Goal: Find specific page/section: Find specific page/section

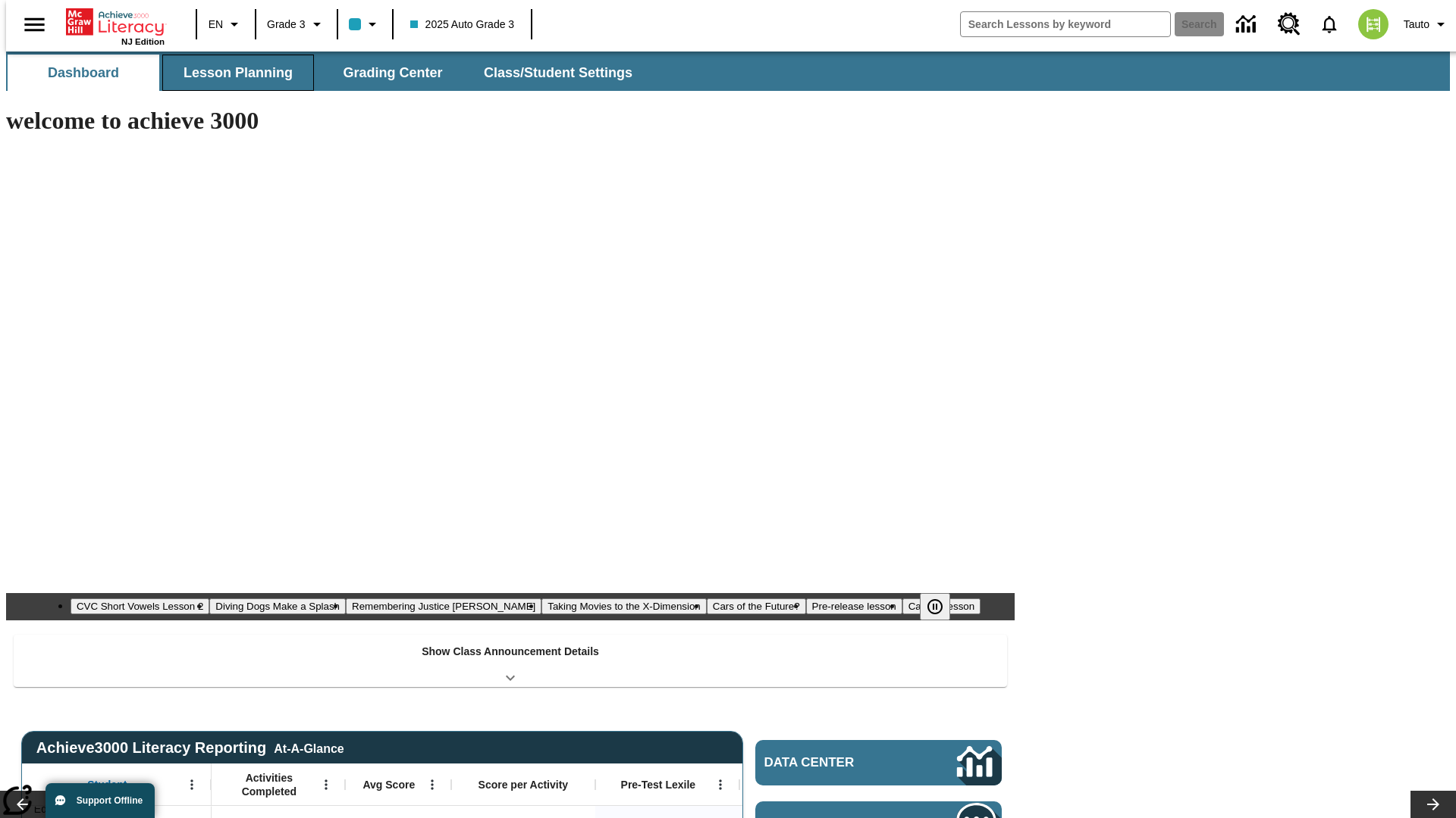
click at [232, 73] on button "Lesson Planning" at bounding box center [238, 72] width 152 height 37
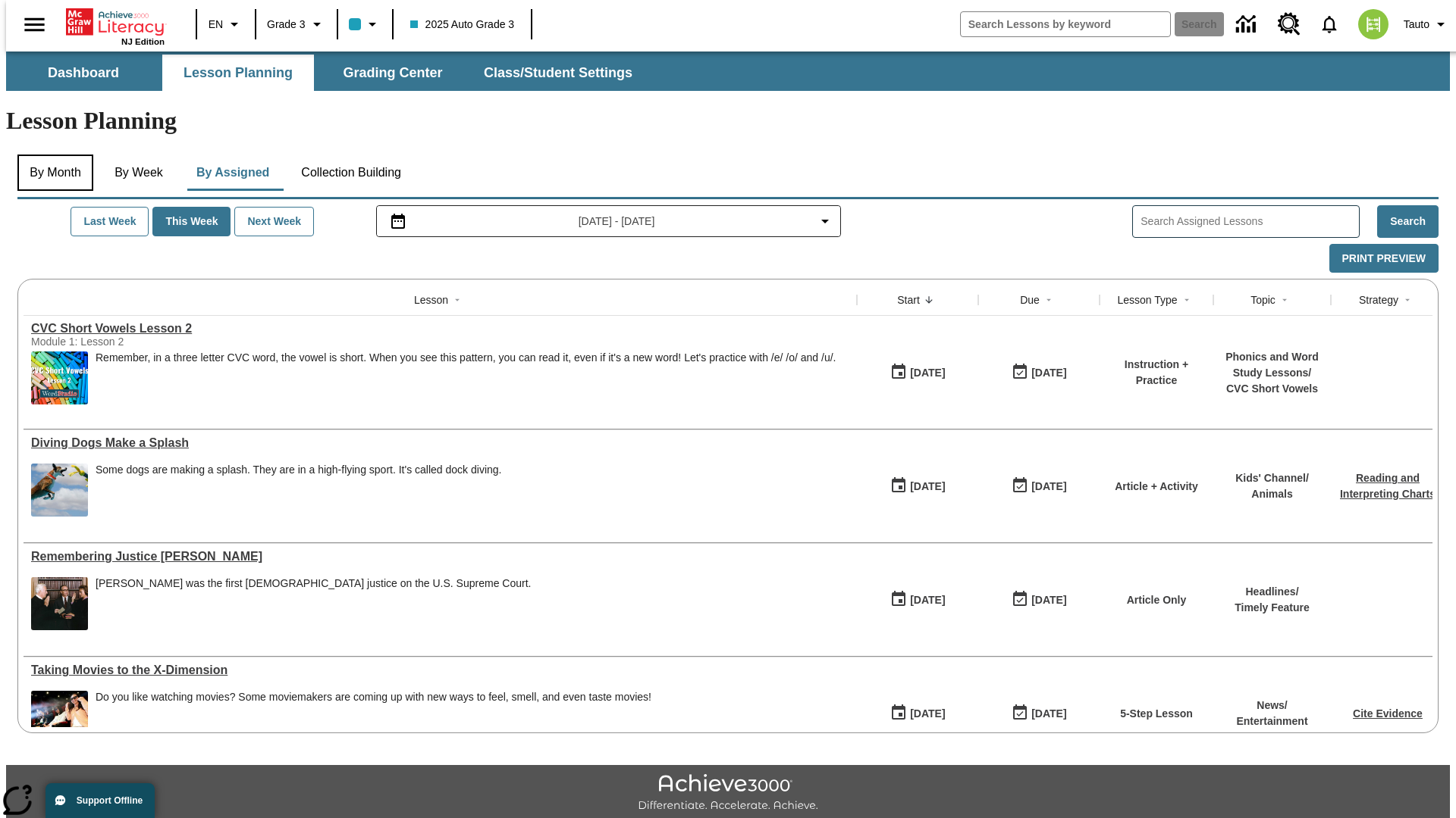
click at [51, 154] on button "By Month" at bounding box center [55, 172] width 76 height 37
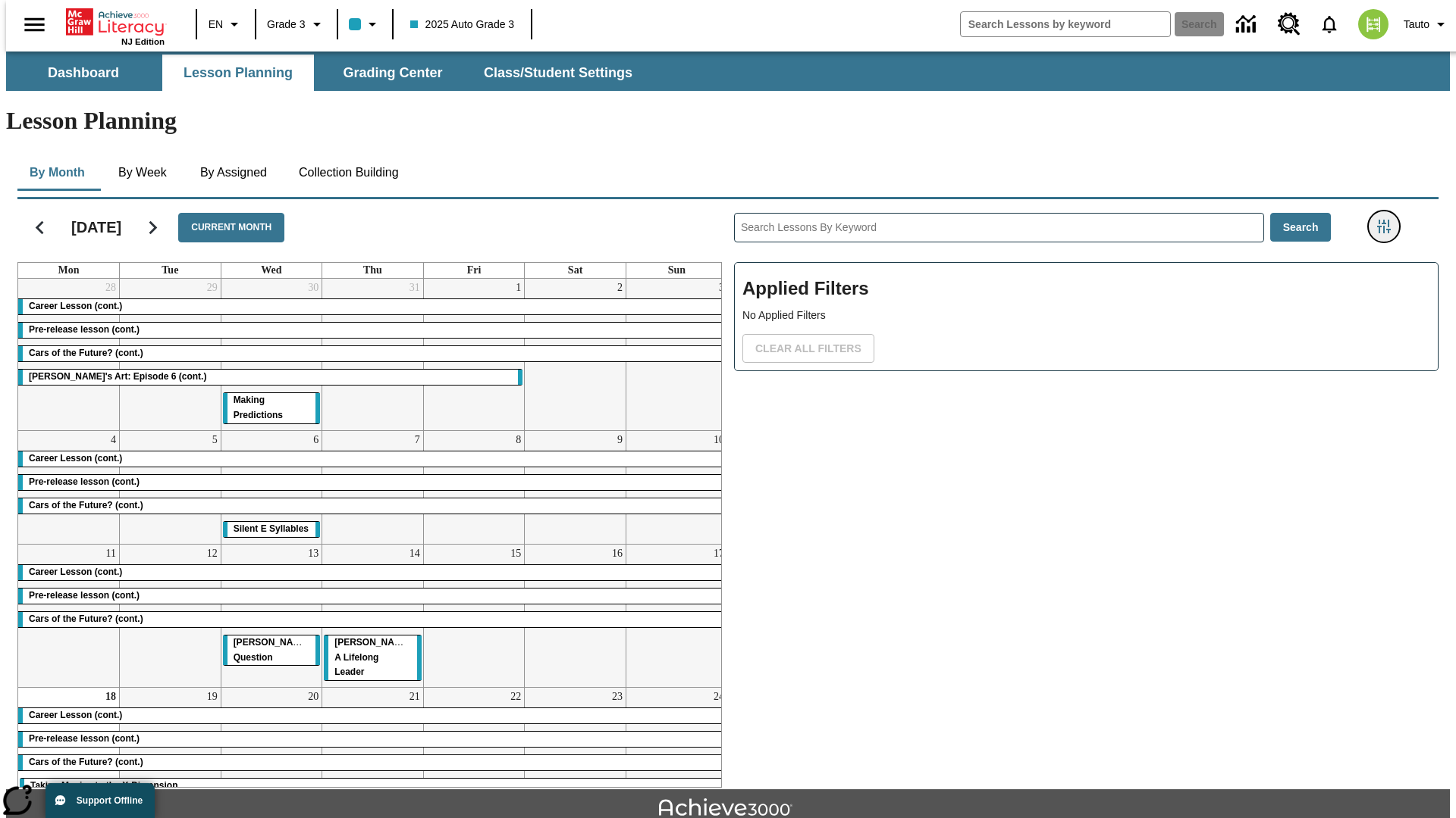
click at [1388, 220] on icon "Filters Side menu" at bounding box center [1383, 226] width 13 height 13
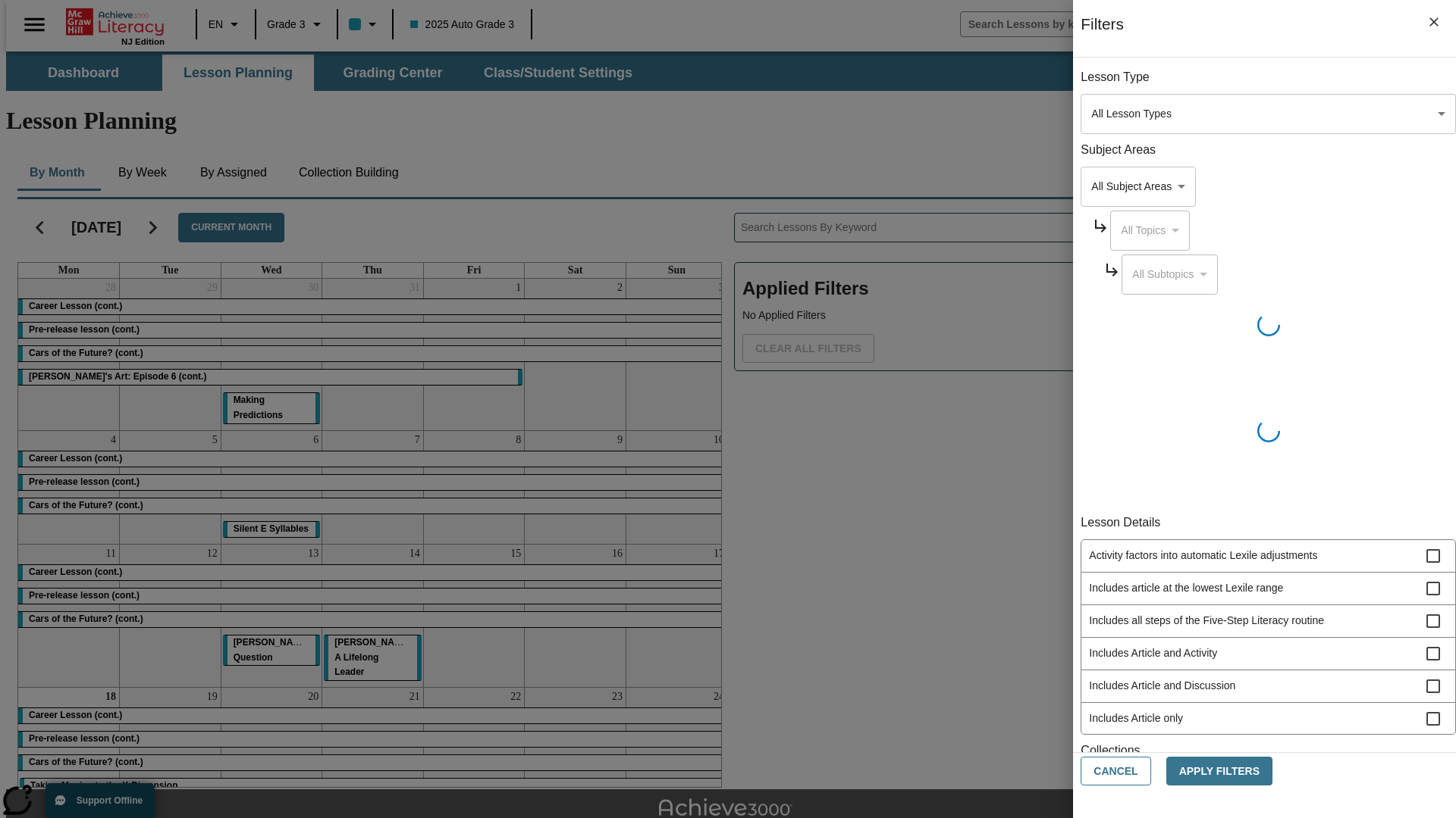
click at [1091, 114] on body "Skip to main content [GEOGRAPHIC_DATA] Edition EN Grade 3 2025 Auto Grade 3 Sea…" at bounding box center [728, 470] width 1444 height 836
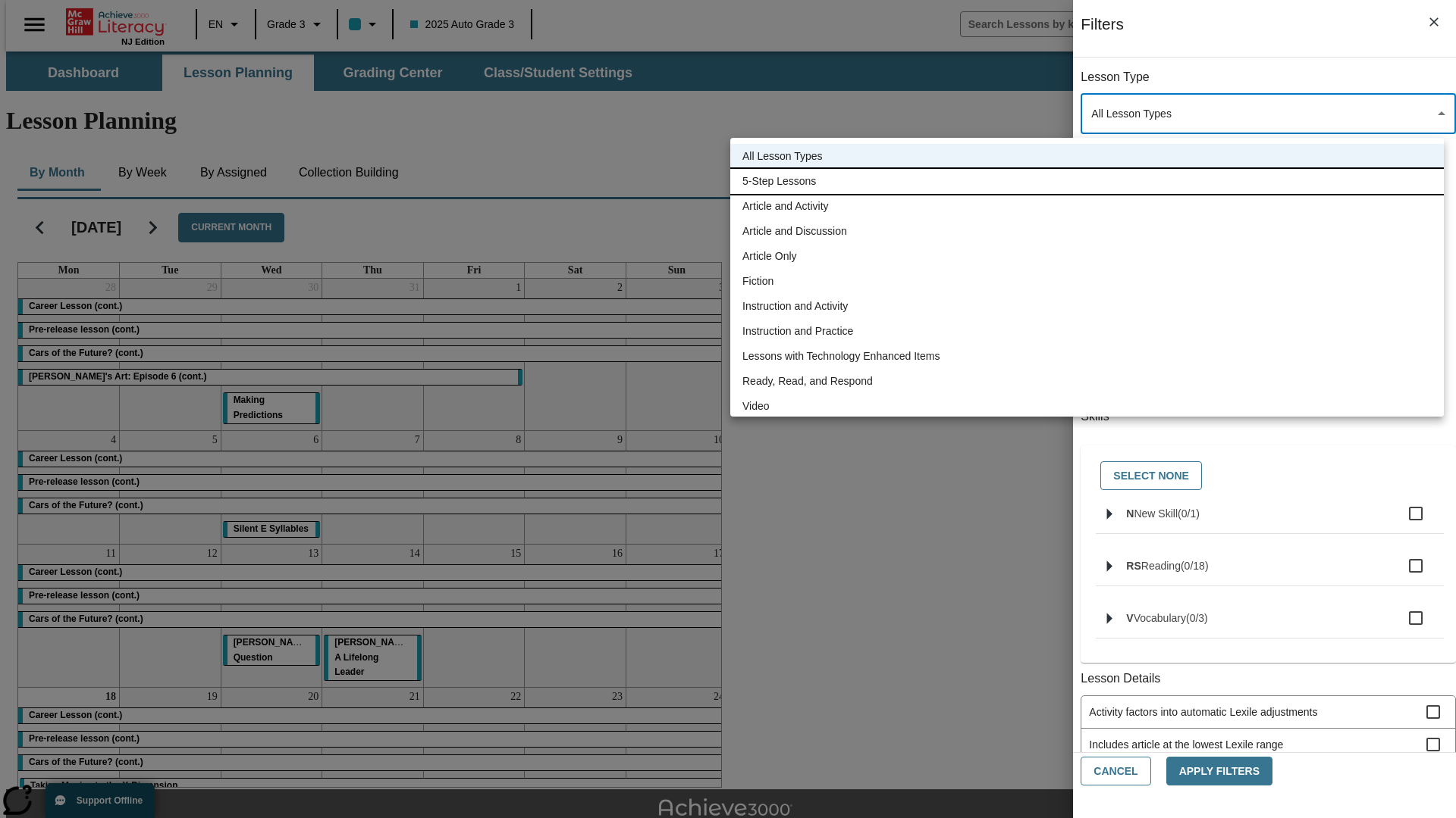
click at [1087, 181] on li "5-Step Lessons" at bounding box center [1087, 182] width 713 height 25
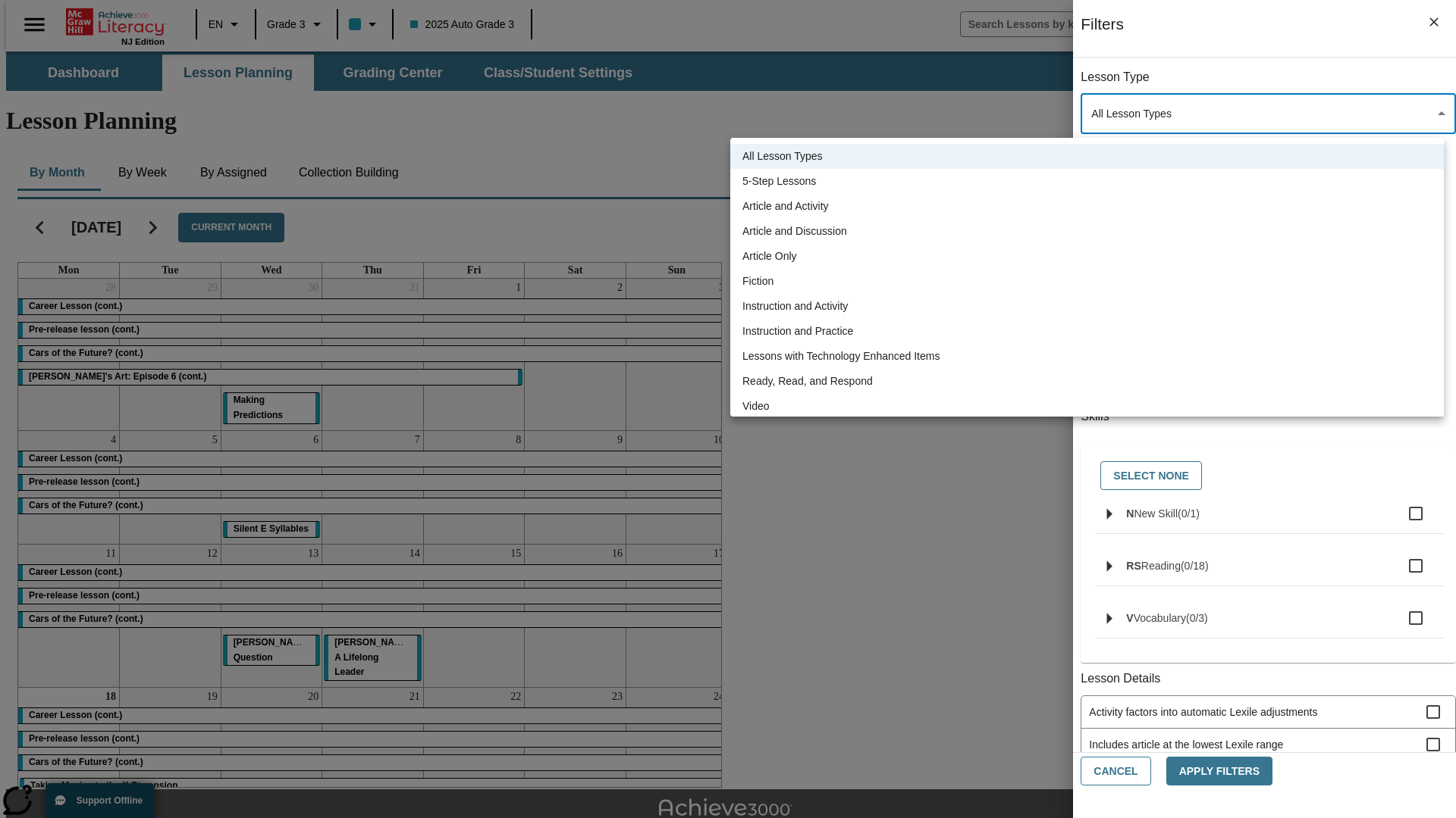
type input "1"
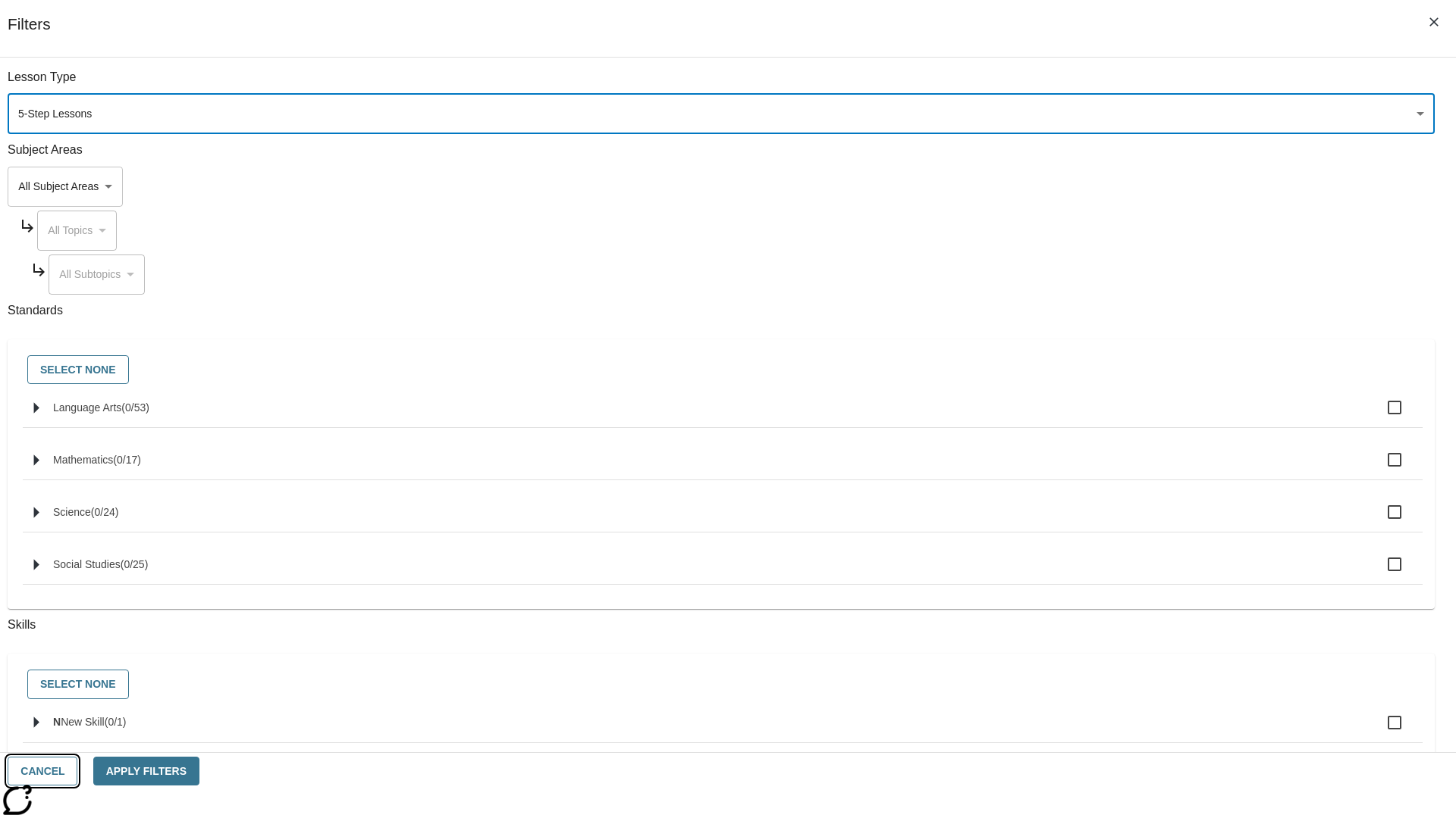
click at [78, 772] on button "Cancel" at bounding box center [43, 771] width 70 height 29
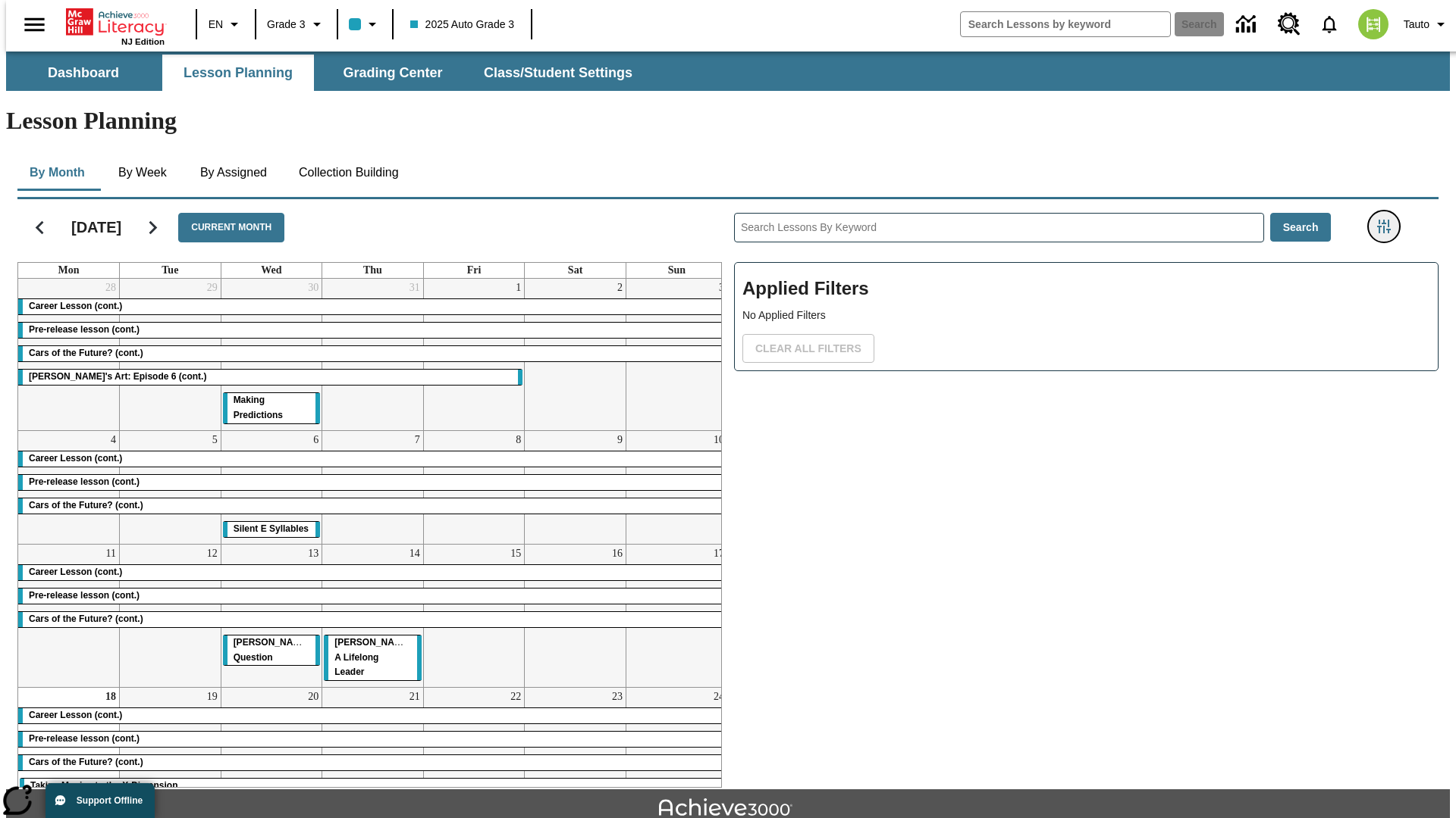
click at [1388, 220] on icon "Filters Side menu" at bounding box center [1383, 226] width 13 height 13
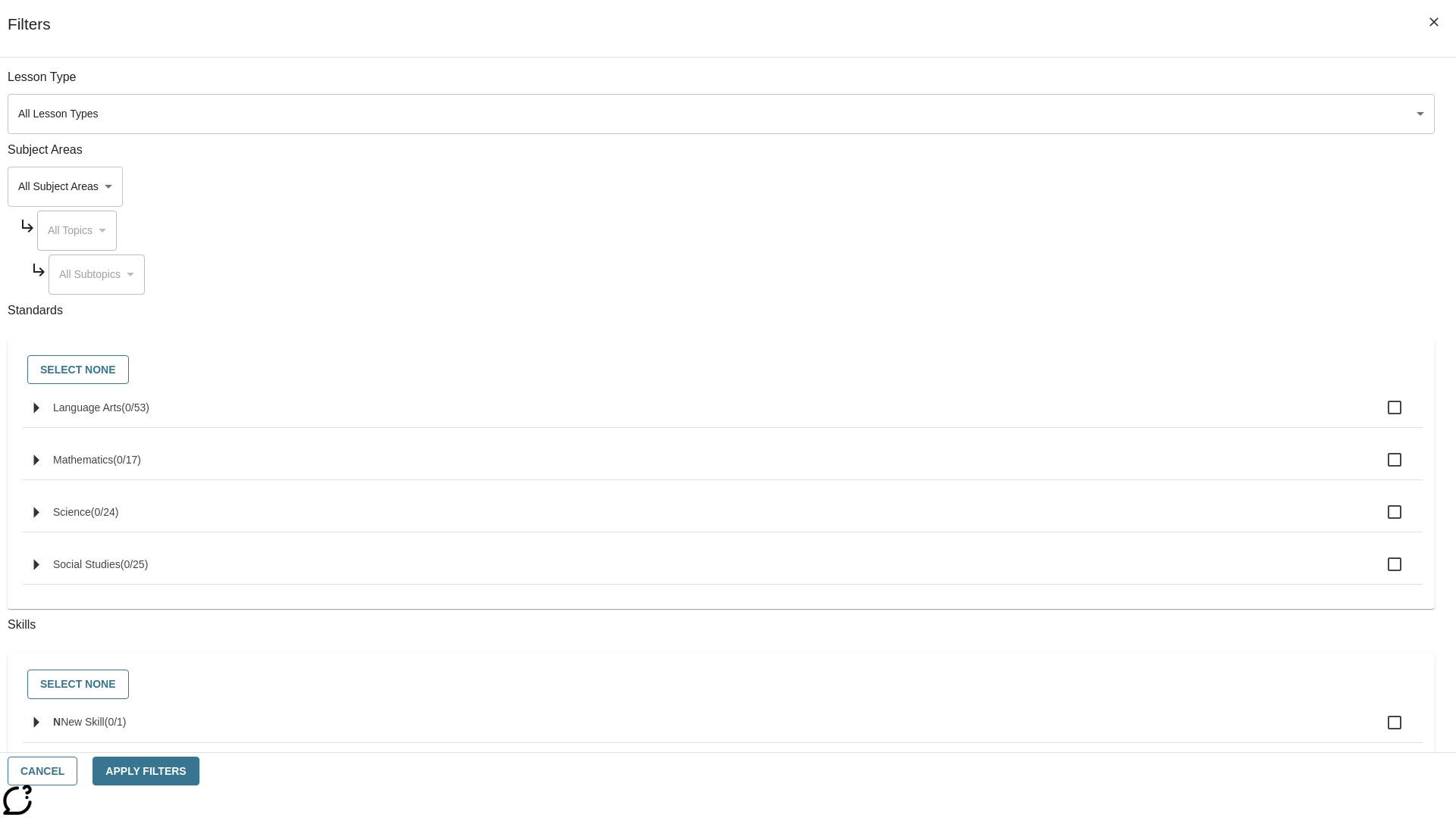
click at [1091, 114] on body "Skip to main content [GEOGRAPHIC_DATA] Edition EN Grade 3 2025 Auto Grade 3 Sea…" at bounding box center [728, 470] width 1444 height 836
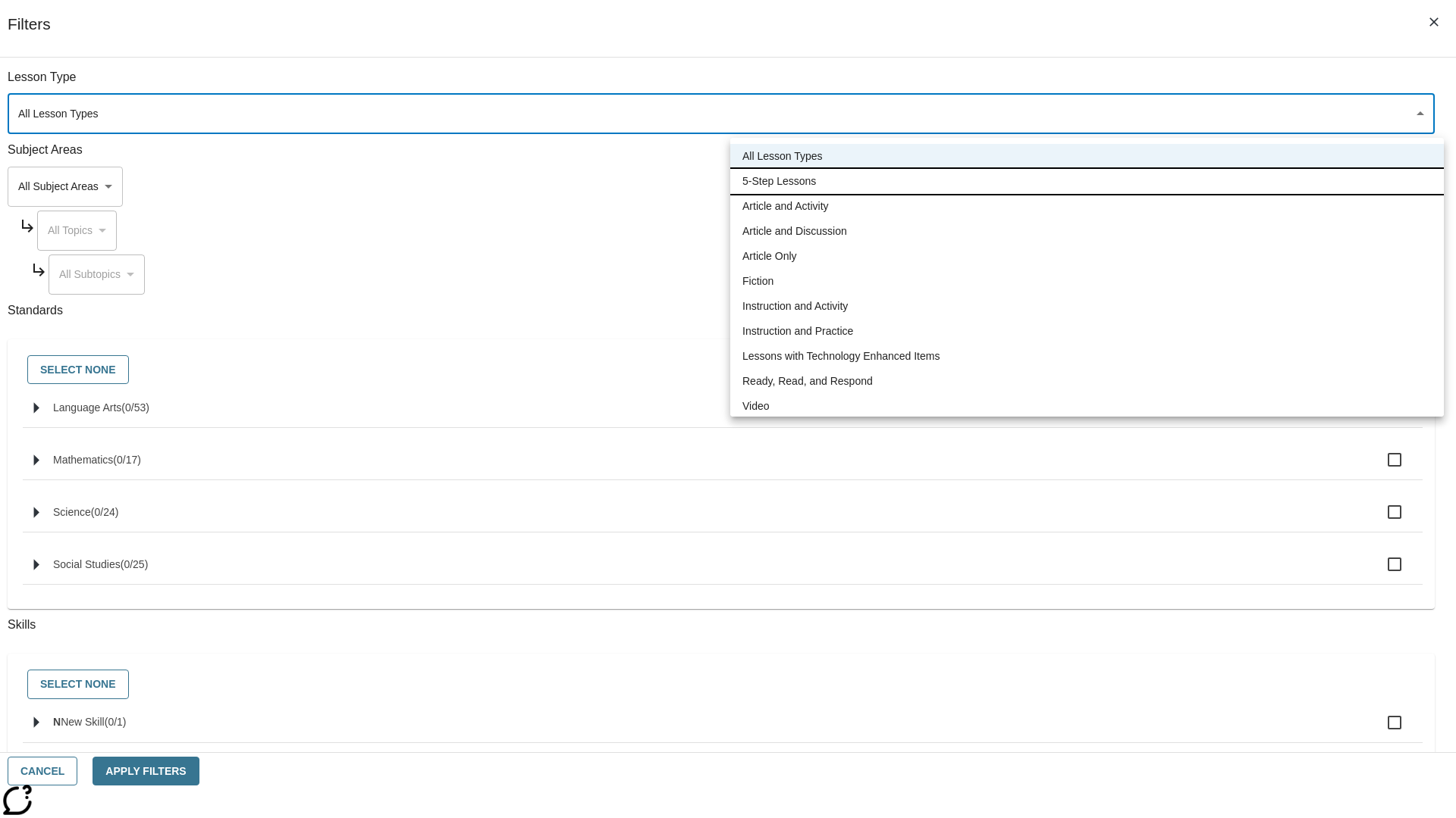
click at [1087, 181] on li "5-Step Lessons" at bounding box center [1087, 182] width 713 height 25
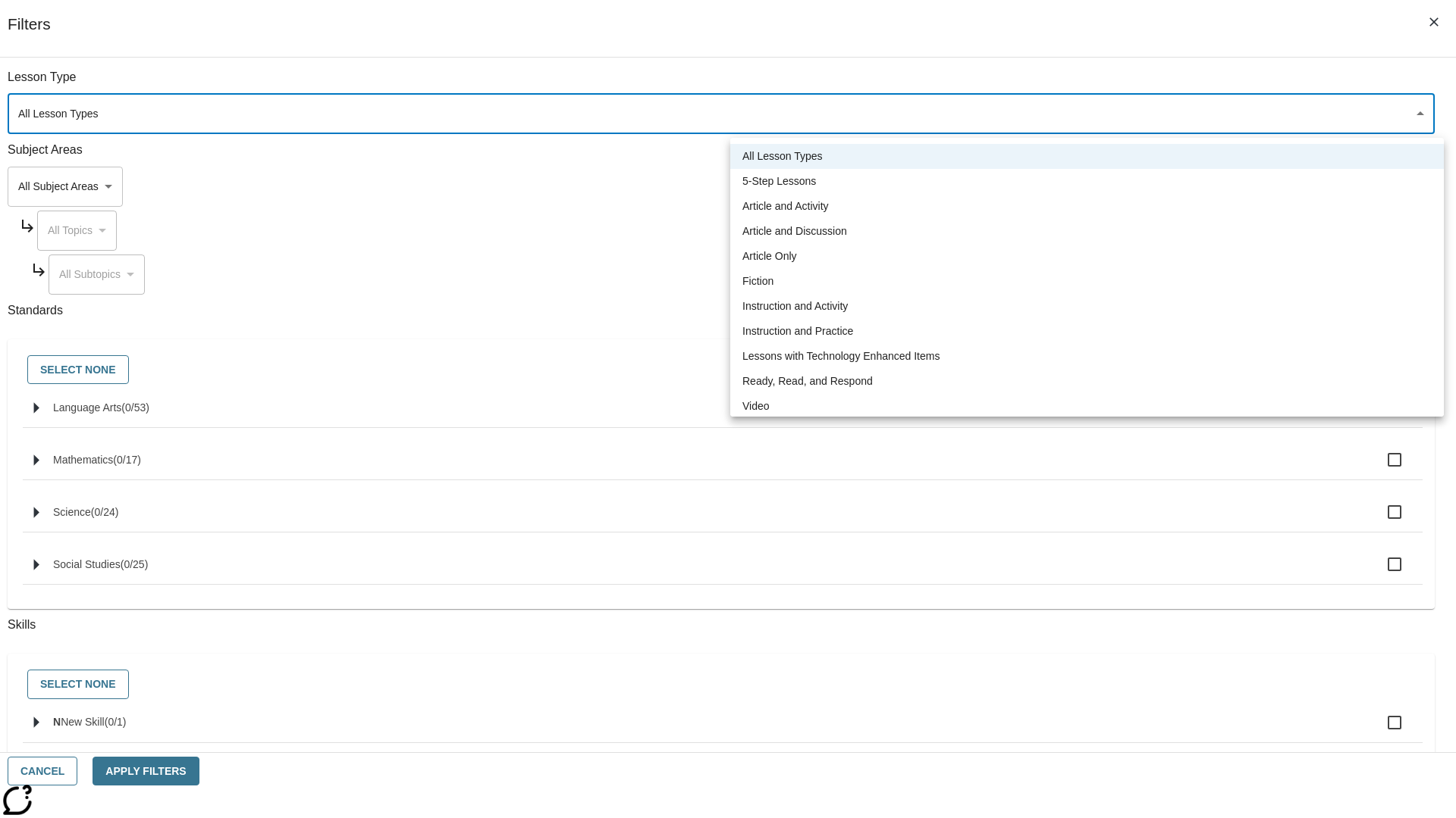
type input "1"
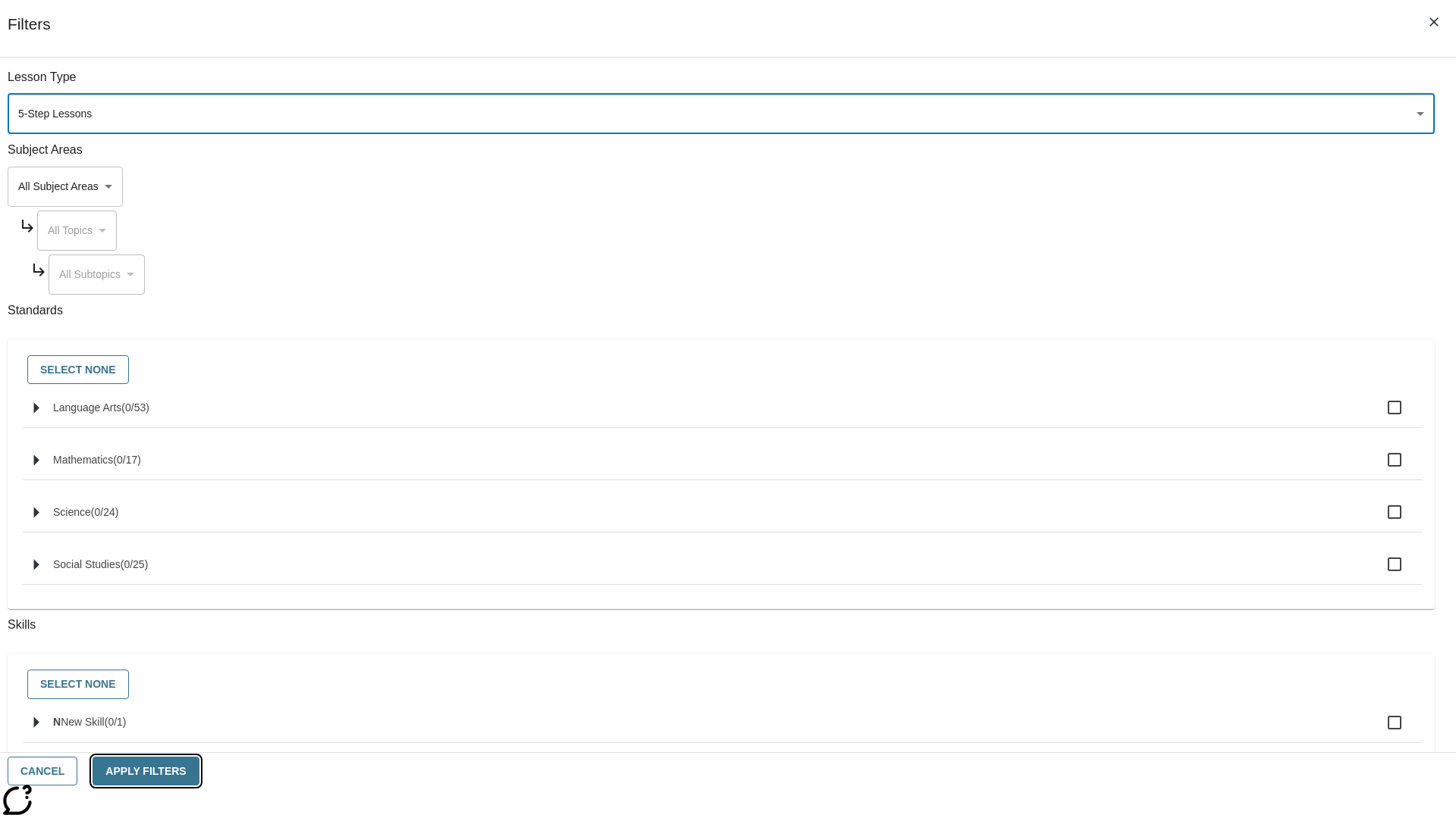
click at [199, 772] on button "Apply Filters" at bounding box center [145, 771] width 106 height 29
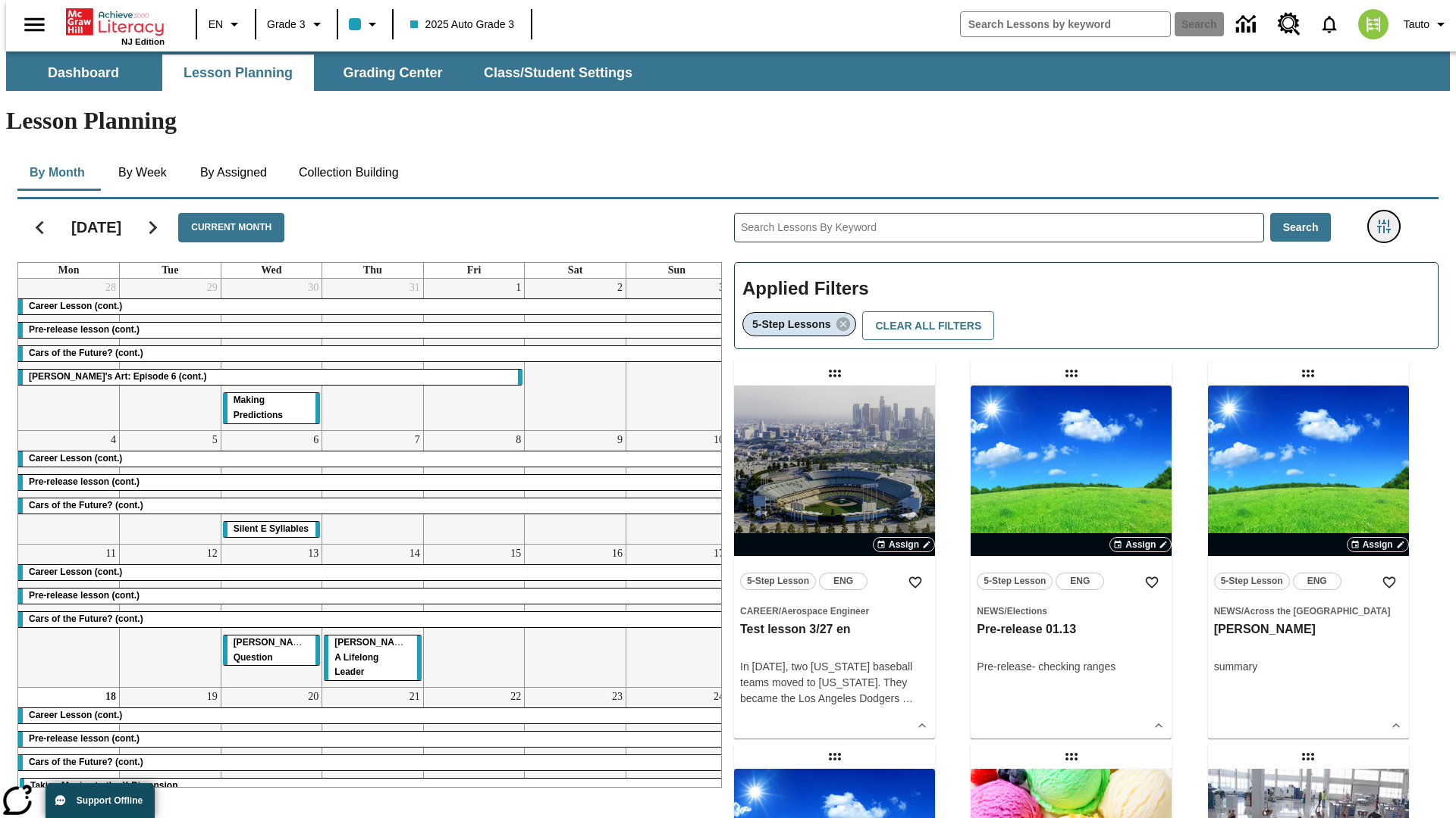
click at [1388, 220] on icon "Filters Side menu" at bounding box center [1383, 226] width 13 height 13
